Goal: Task Accomplishment & Management: Manage account settings

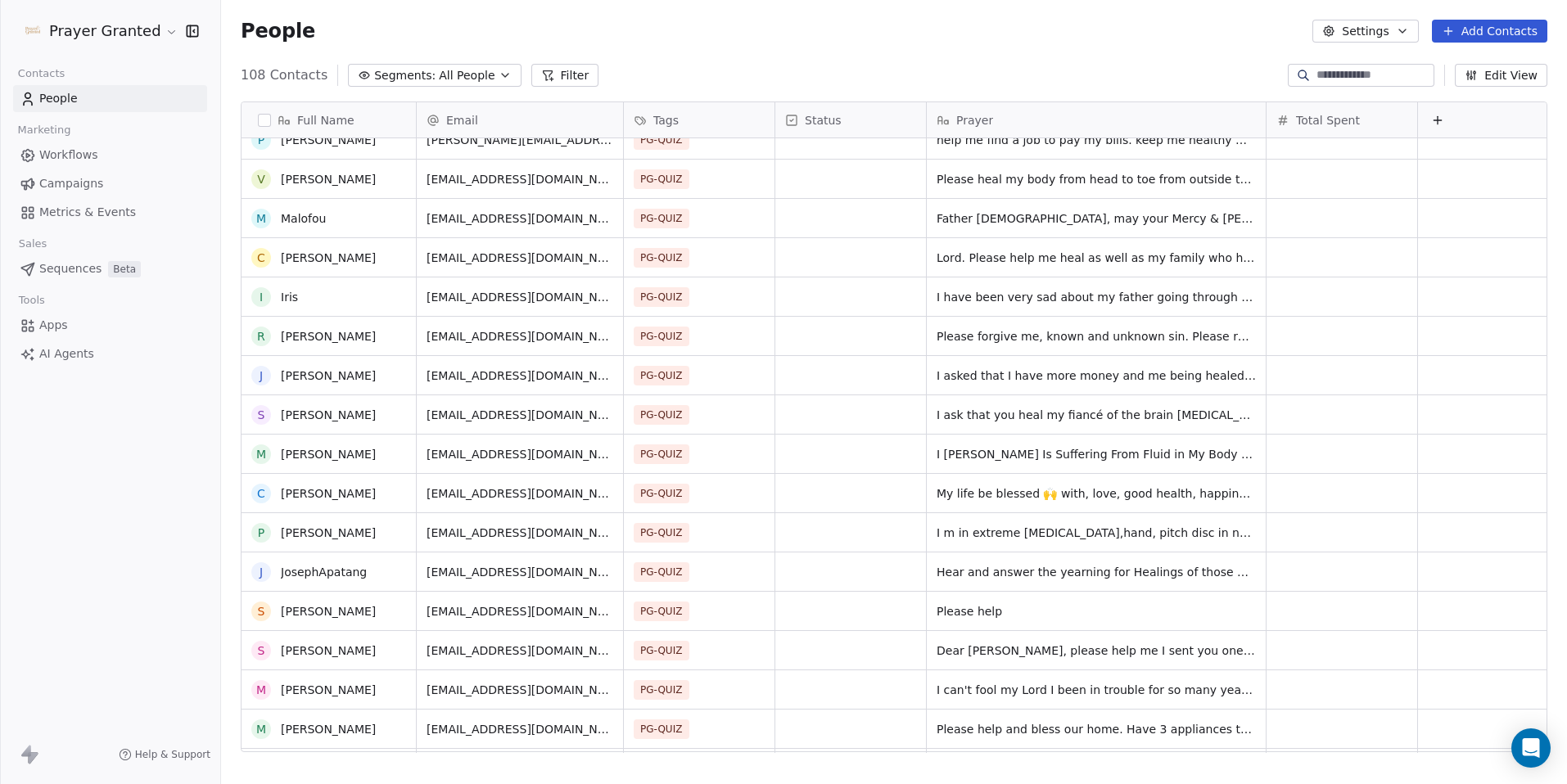
scroll to position [182, 0]
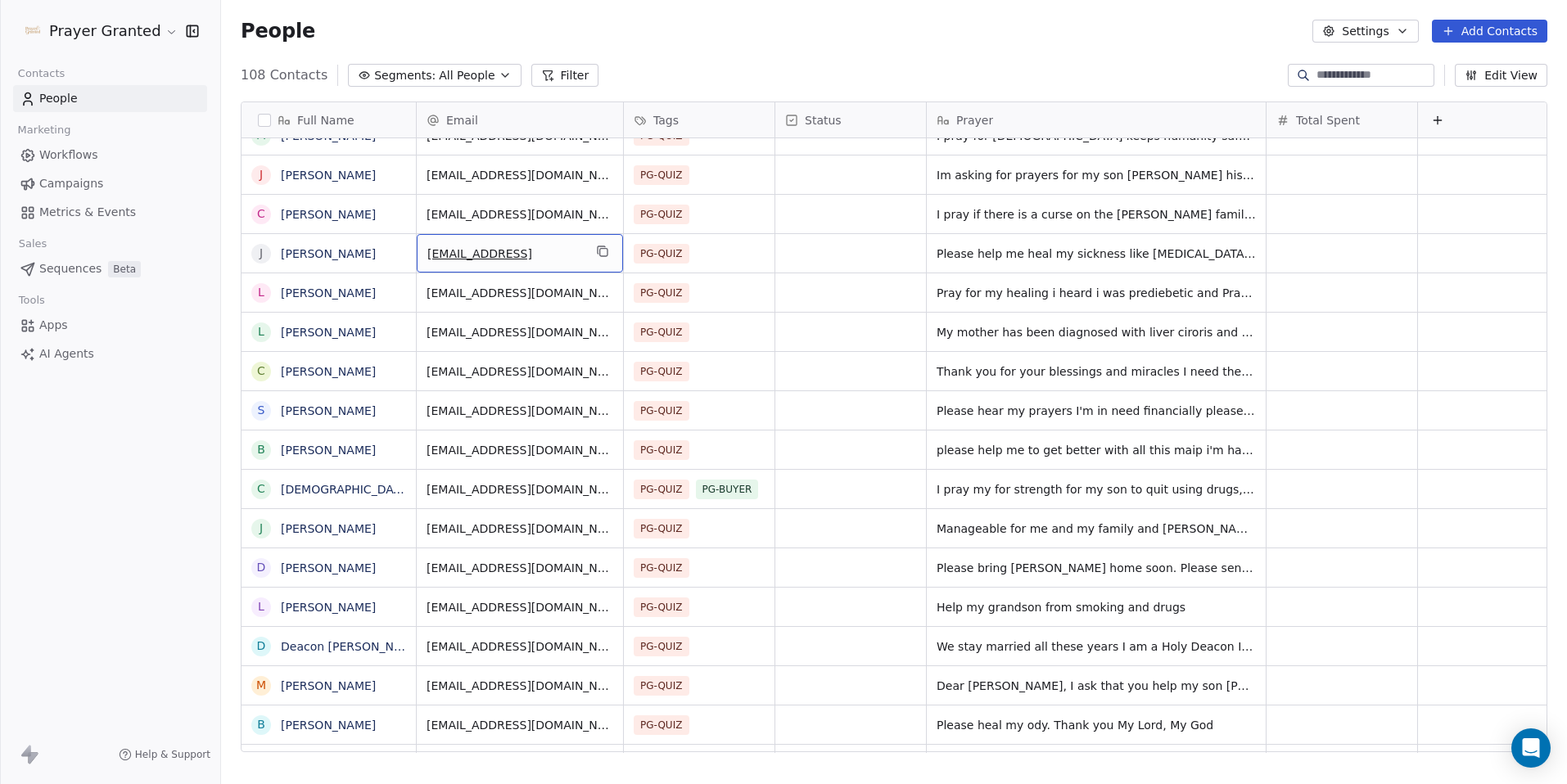
click at [563, 254] on span "[EMAIL_ADDRESS]" at bounding box center [505, 253] width 156 height 17
click at [565, 252] on span "[EMAIL_ADDRESS]" at bounding box center [505, 253] width 156 height 17
click at [565, 255] on input "**********" at bounding box center [520, 253] width 200 height 32
type input "**********"
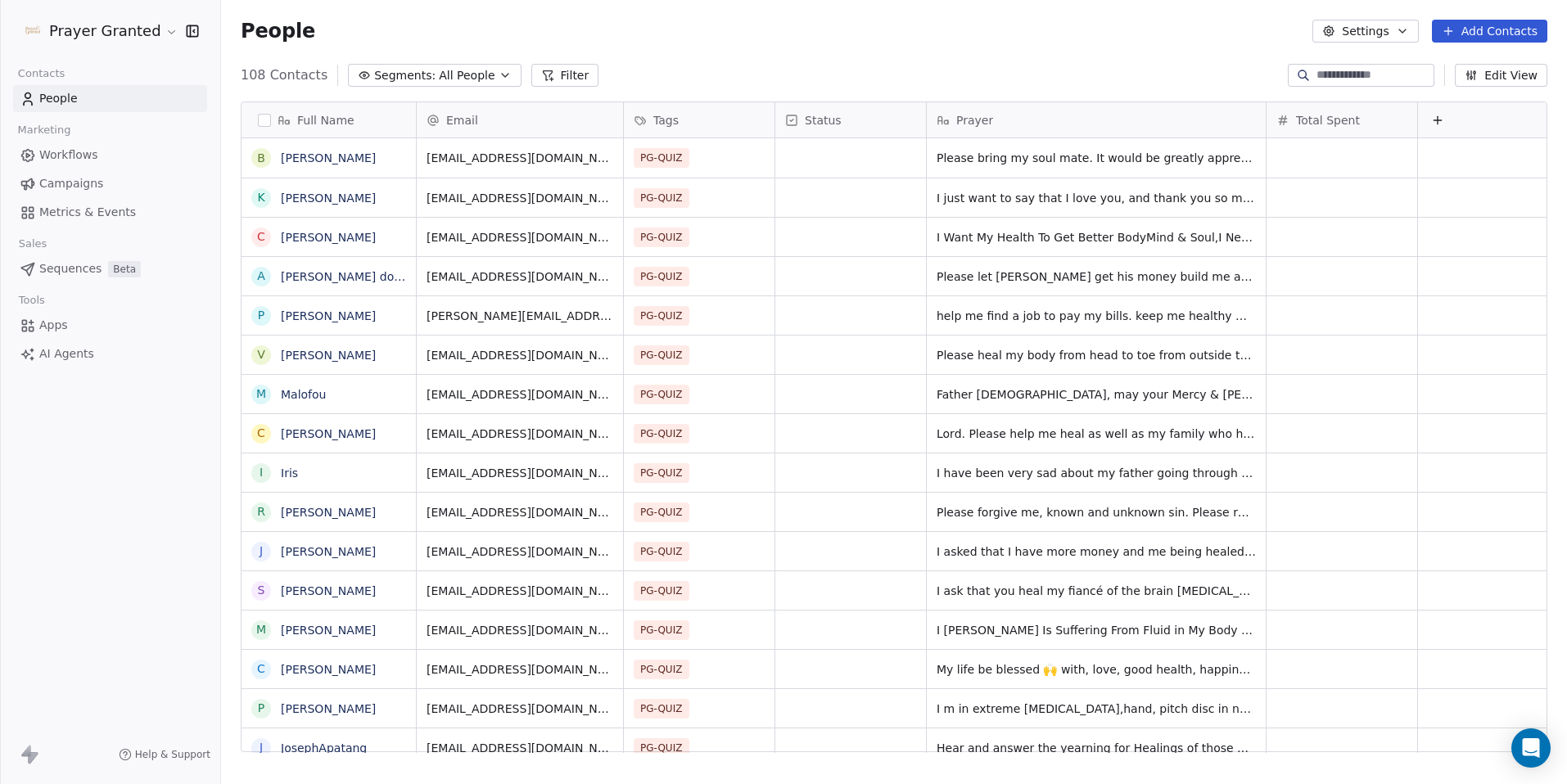
click at [854, 123] on div "Status" at bounding box center [849, 120] width 128 height 17
click at [807, 178] on span "Hide" at bounding box center [819, 181] width 26 height 17
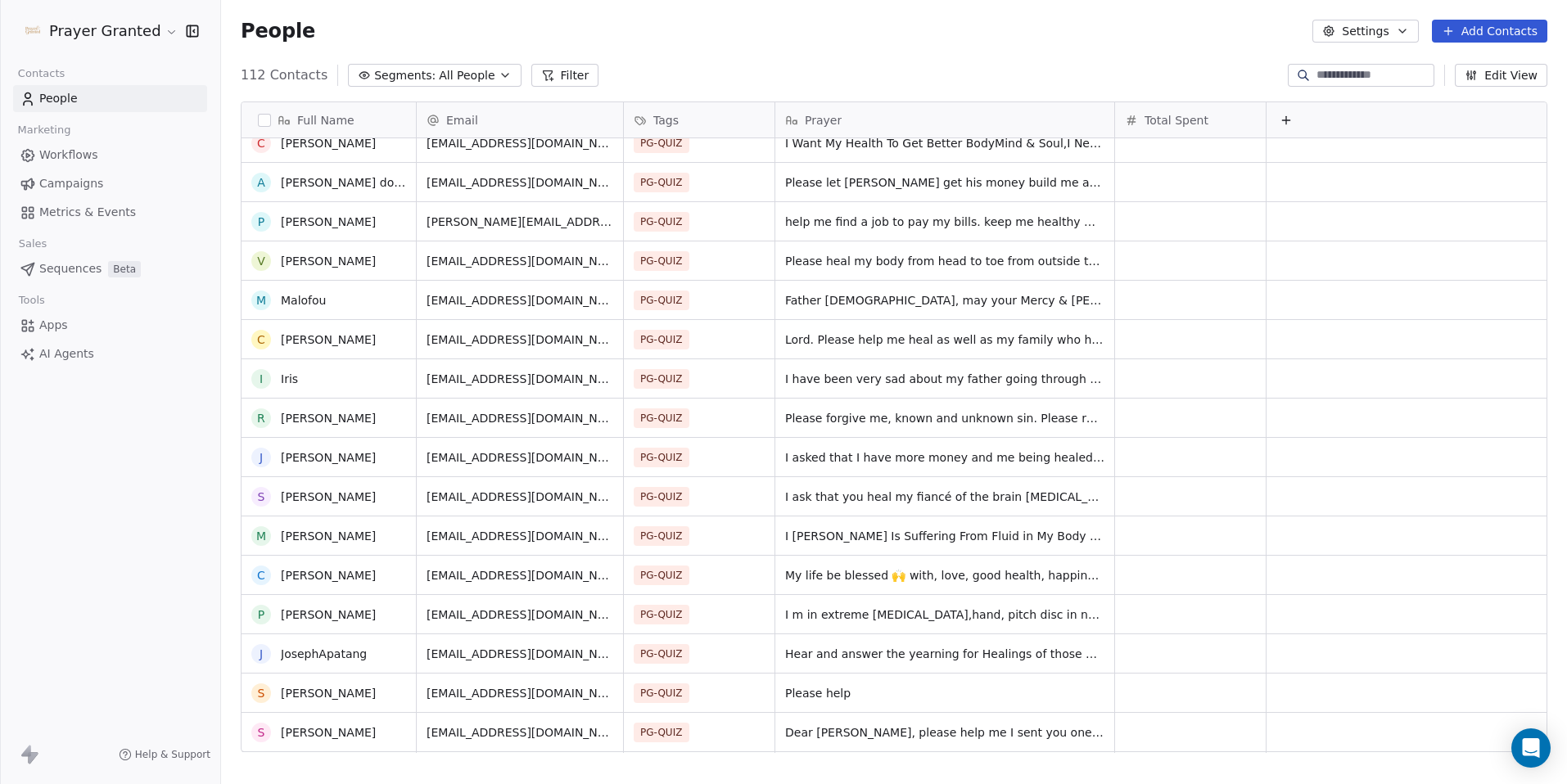
scroll to position [297, 0]
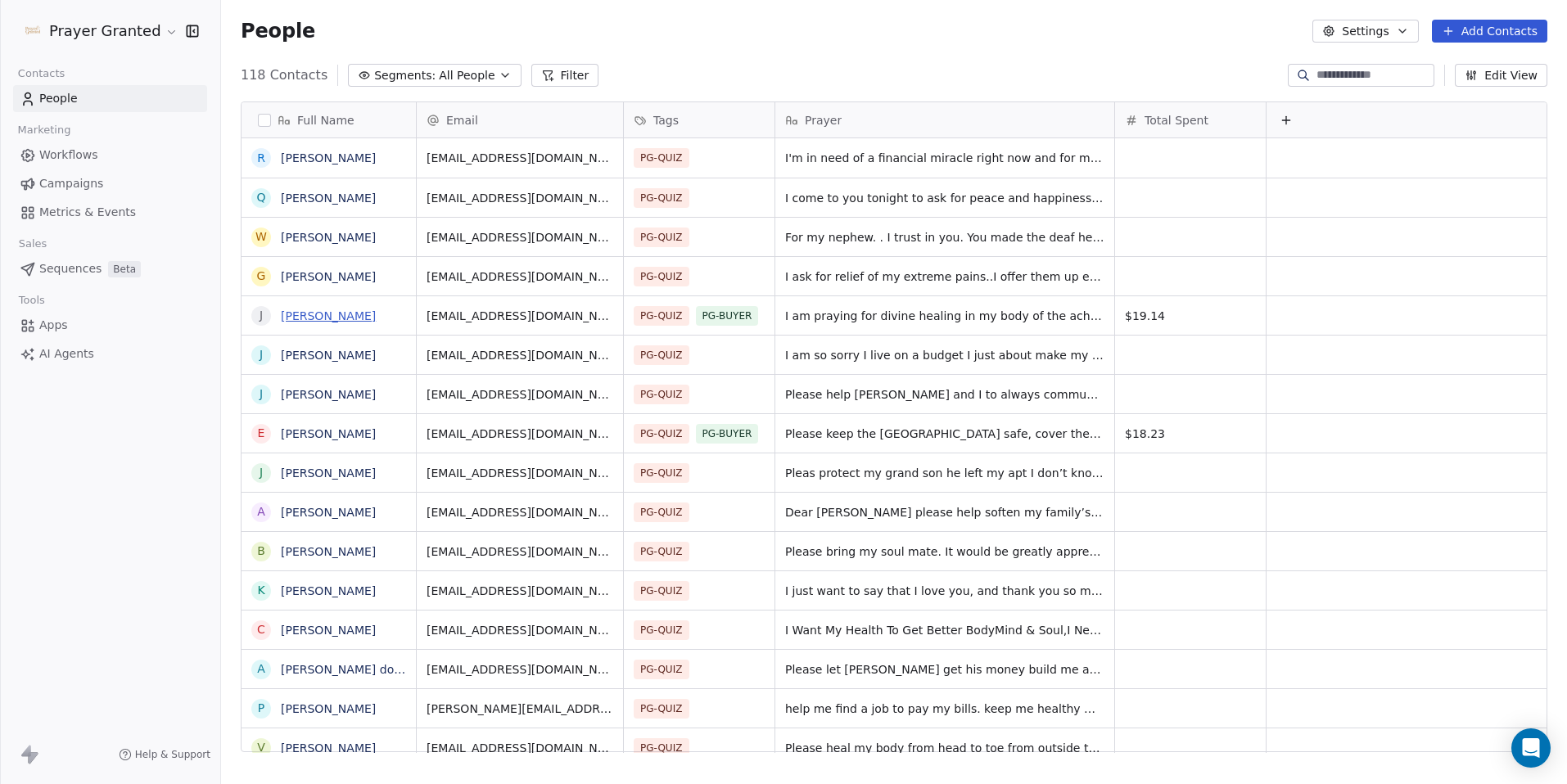
click at [369, 315] on link "Jacqueline Johnson" at bounding box center [328, 315] width 95 height 13
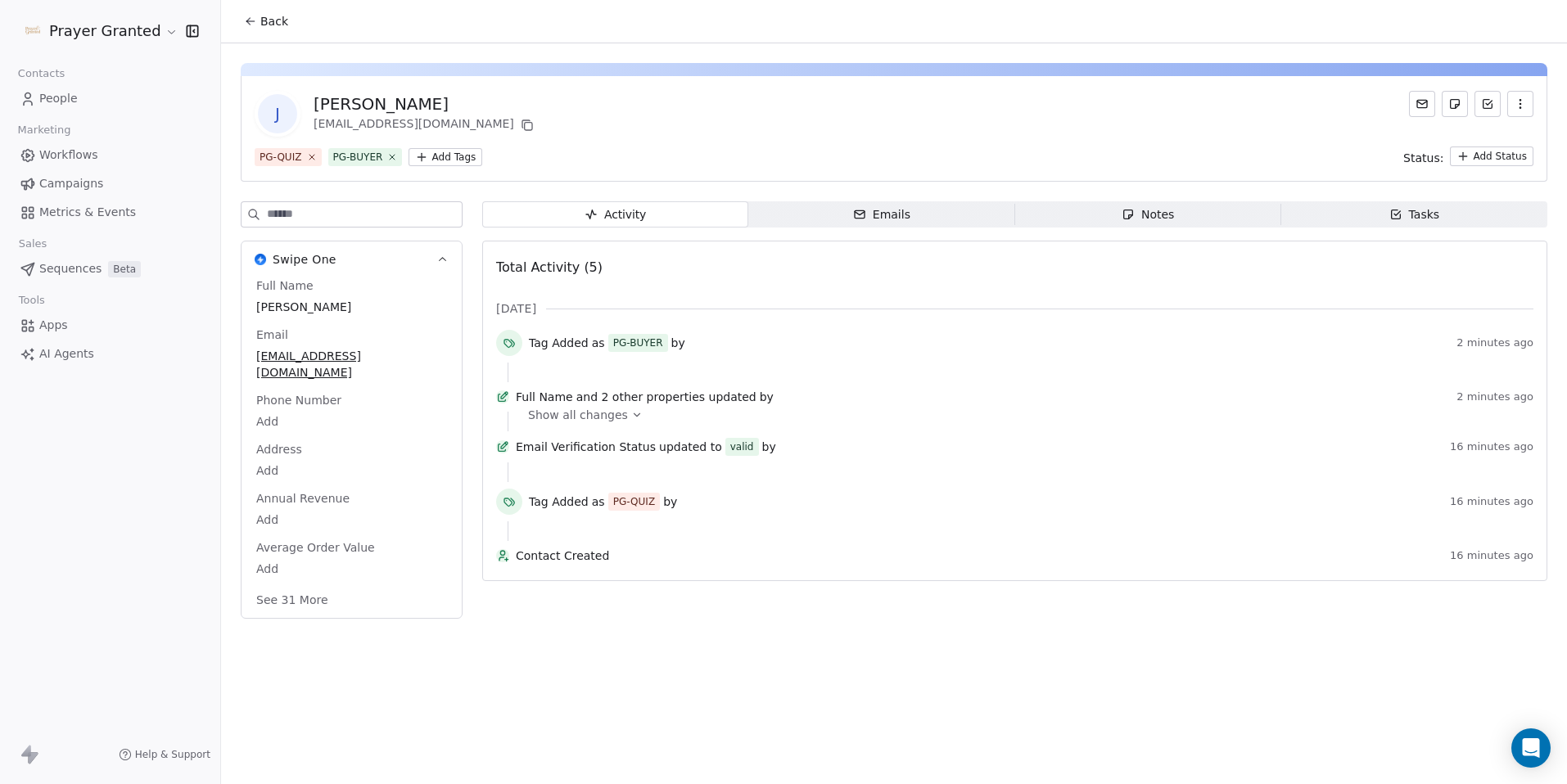
click at [63, 151] on span "Workflows" at bounding box center [68, 155] width 59 height 18
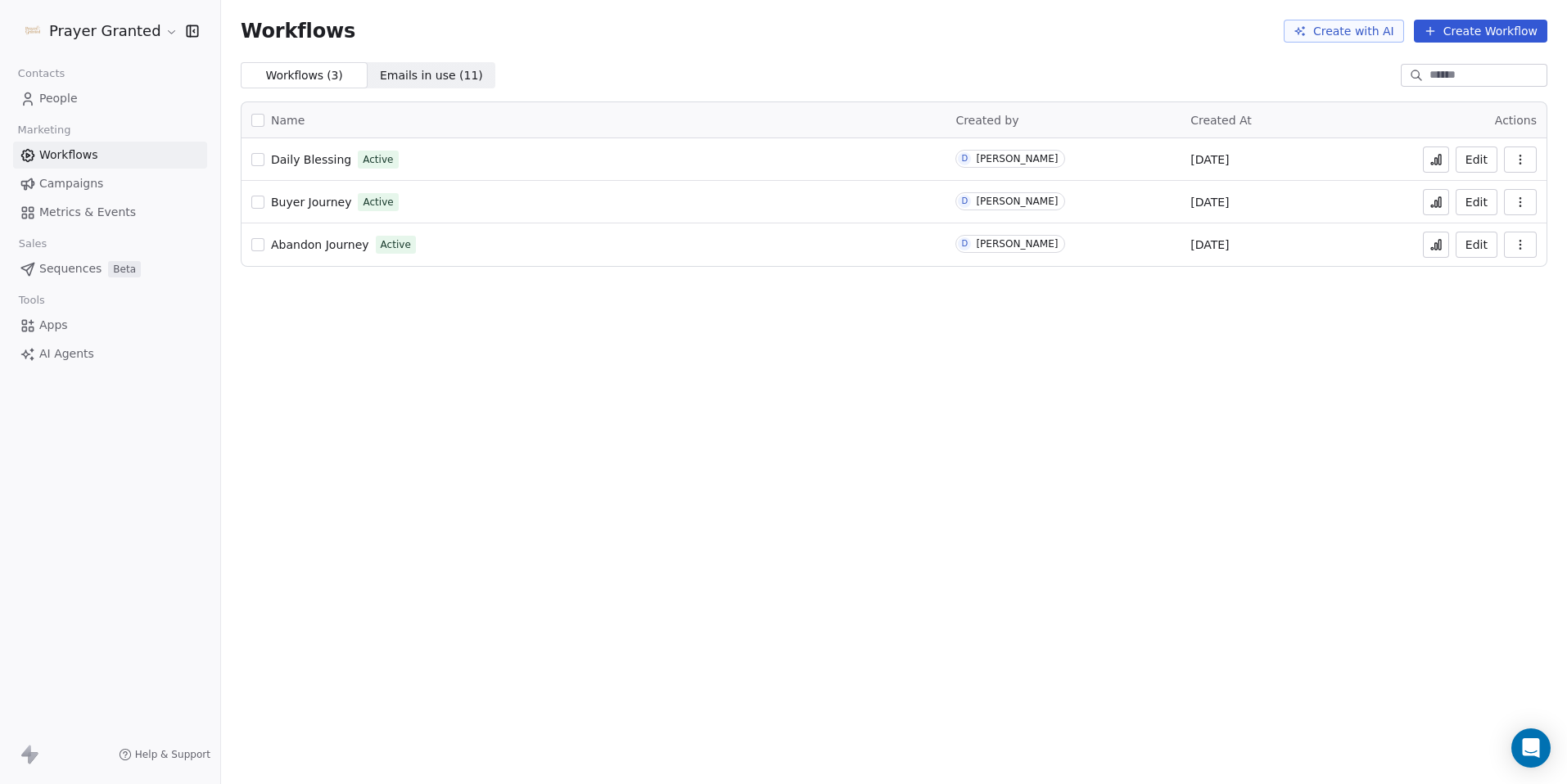
click at [1438, 244] on icon at bounding box center [1437, 246] width 3 height 7
click at [56, 99] on span "People" at bounding box center [58, 99] width 38 height 18
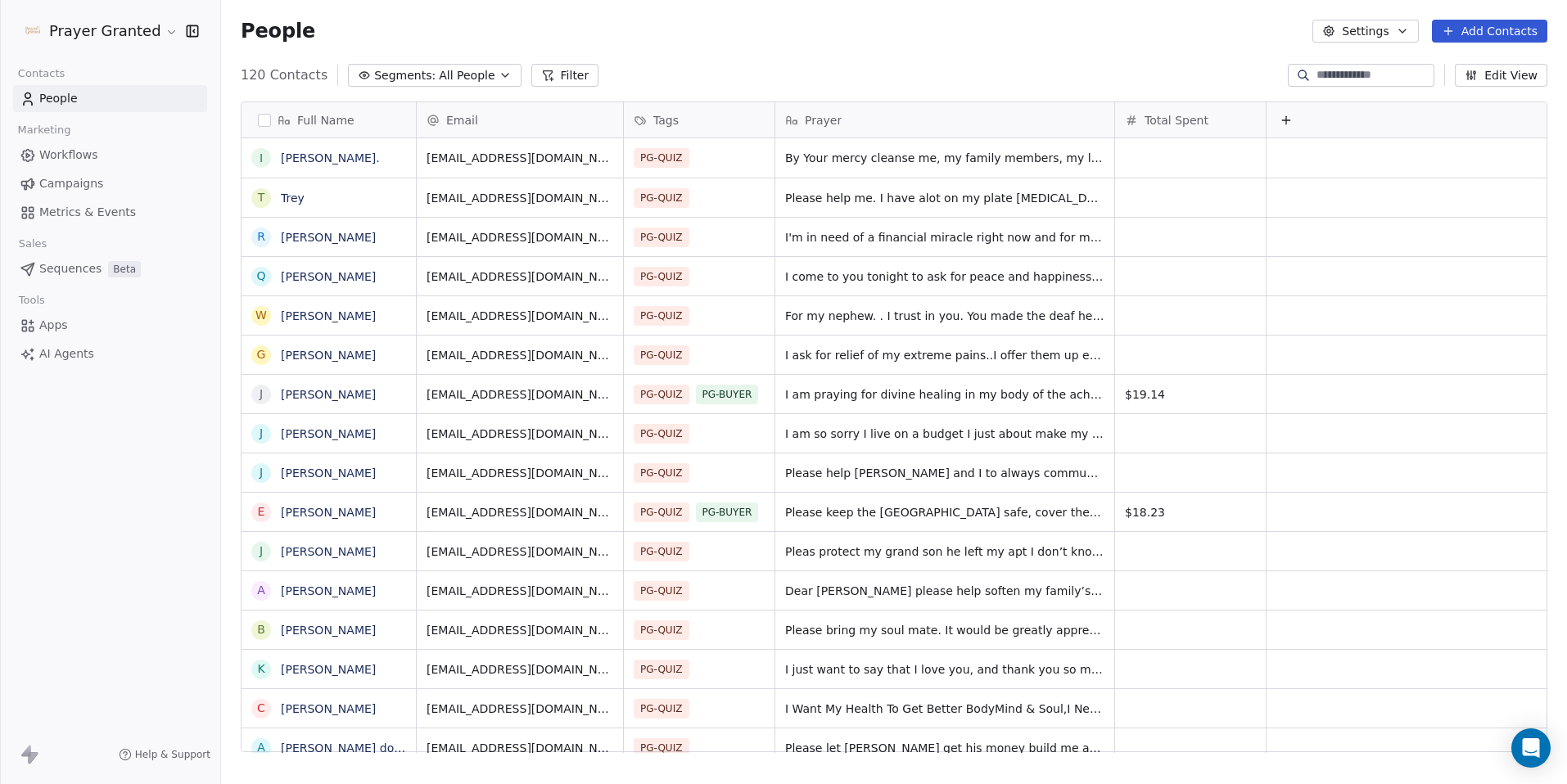
scroll to position [677, 1334]
